Goal: Information Seeking & Learning: Learn about a topic

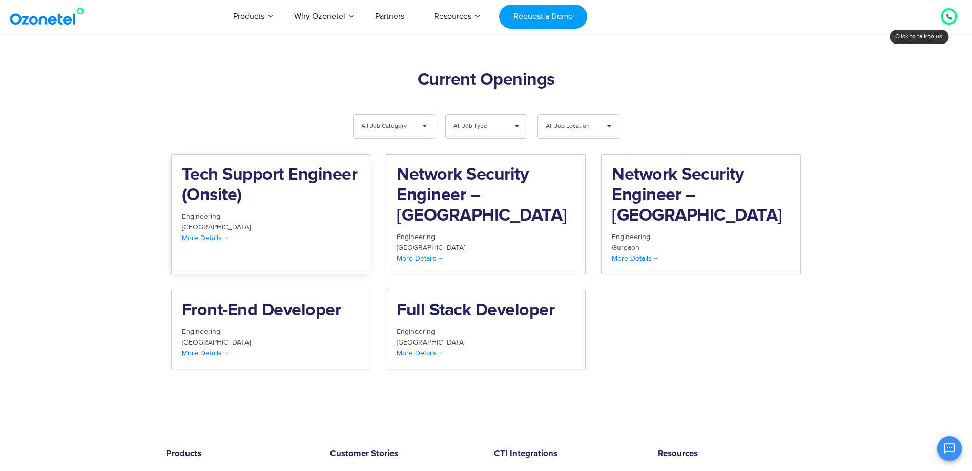
click at [301, 165] on h2 "Tech Support Engineer (Onsite)" at bounding box center [271, 185] width 178 height 41
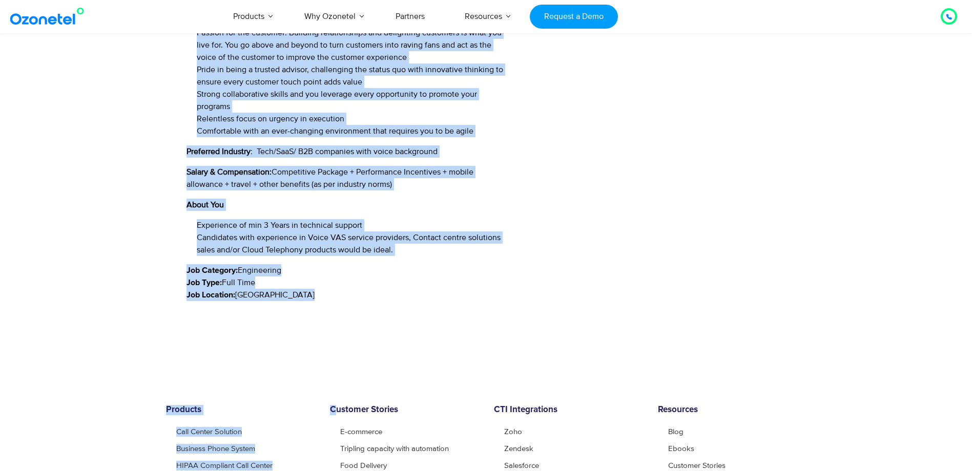
scroll to position [1485, 0]
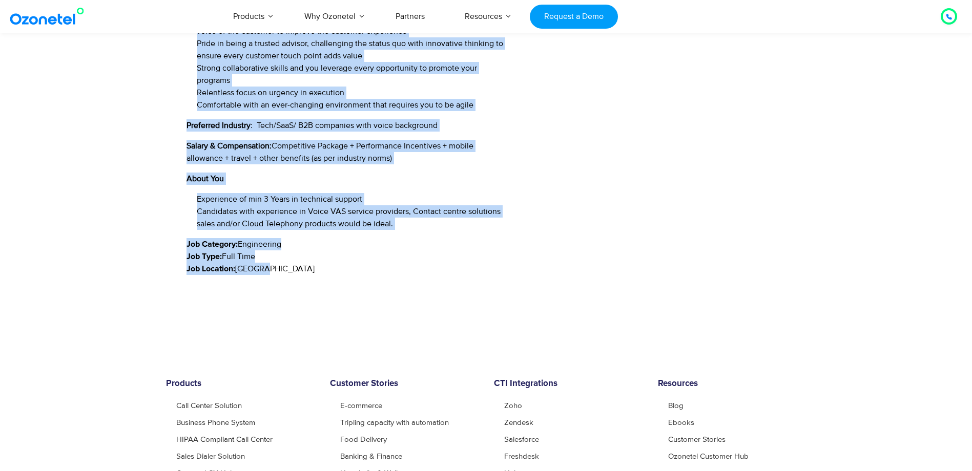
drag, startPoint x: 184, startPoint y: 146, endPoint x: 301, endPoint y: 266, distance: 167.3
copy div "Loremipsumd: Sita Consect Adipisci Elitseddoe: Temporin Utlabor Etd Magn : Aliq…"
click at [426, 229] on li "Candidates with experience in Voice VAS service providers, Contact centre solut…" at bounding box center [353, 217] width 312 height 25
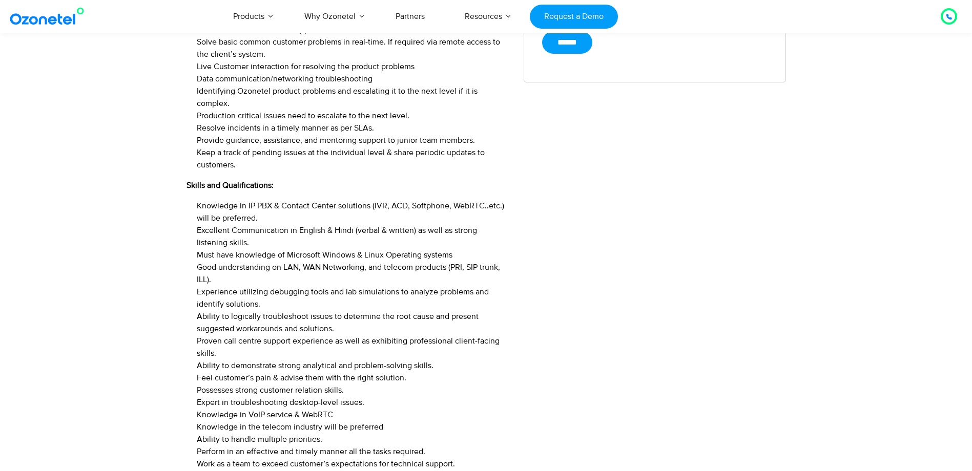
scroll to position [615, 0]
